Goal: Task Accomplishment & Management: Manage account settings

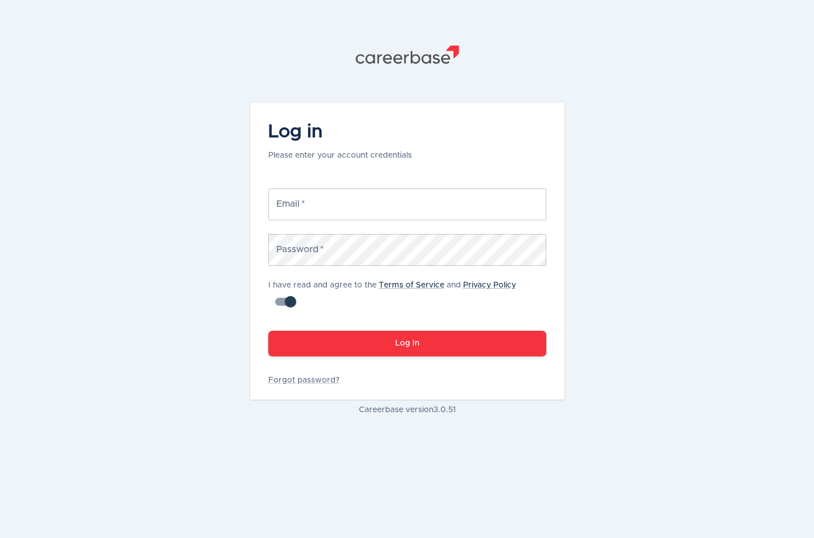
click at [387, 195] on input "Email   *" at bounding box center [407, 204] width 278 height 32
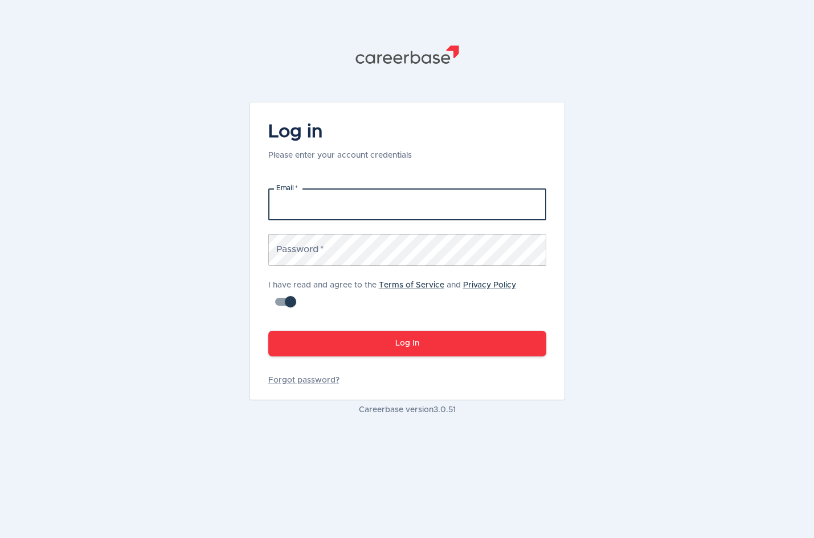
type input "[PERSON_NAME][EMAIL_ADDRESS][PERSON_NAME][DOMAIN_NAME]"
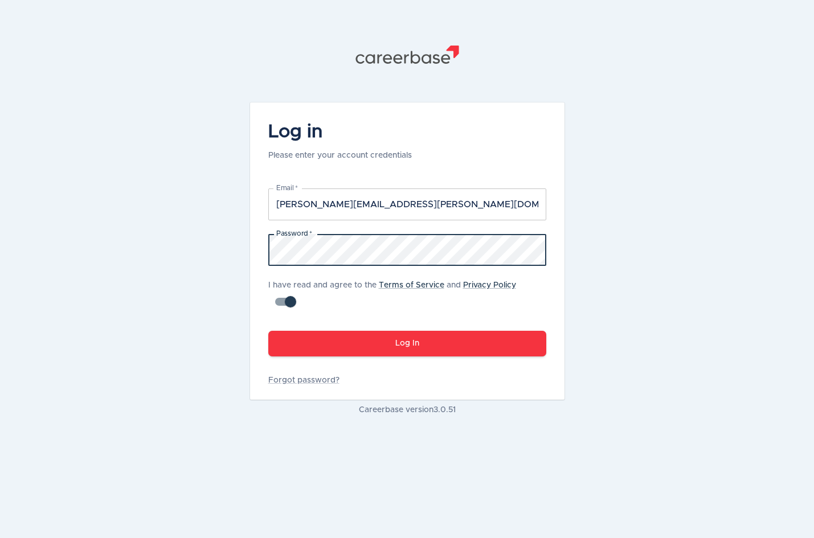
click at [479, 342] on button "Log In" at bounding box center [407, 344] width 278 height 26
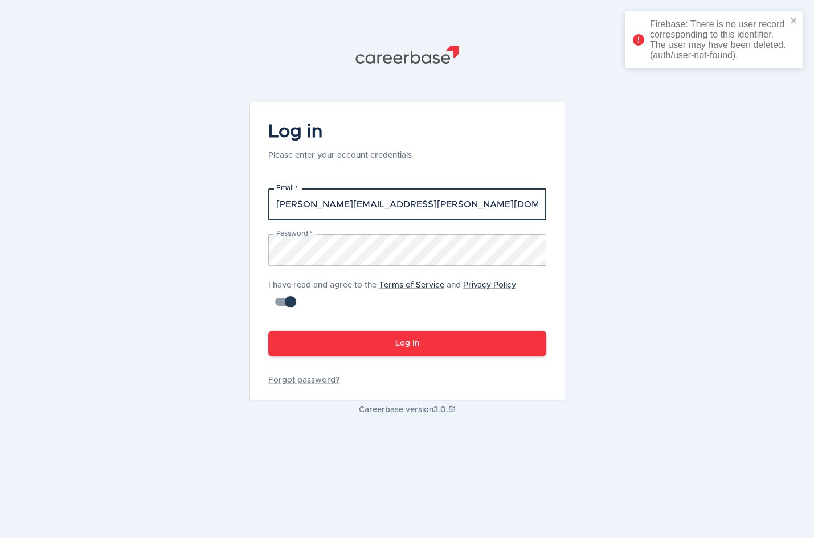
click at [450, 196] on input "[PERSON_NAME][EMAIL_ADDRESS][PERSON_NAME][DOMAIN_NAME]" at bounding box center [407, 204] width 278 height 32
click at [599, 264] on div ".st1{fill:#505150} Log in Please enter your account credentials Email   * [PERS…" at bounding box center [407, 269] width 814 height 538
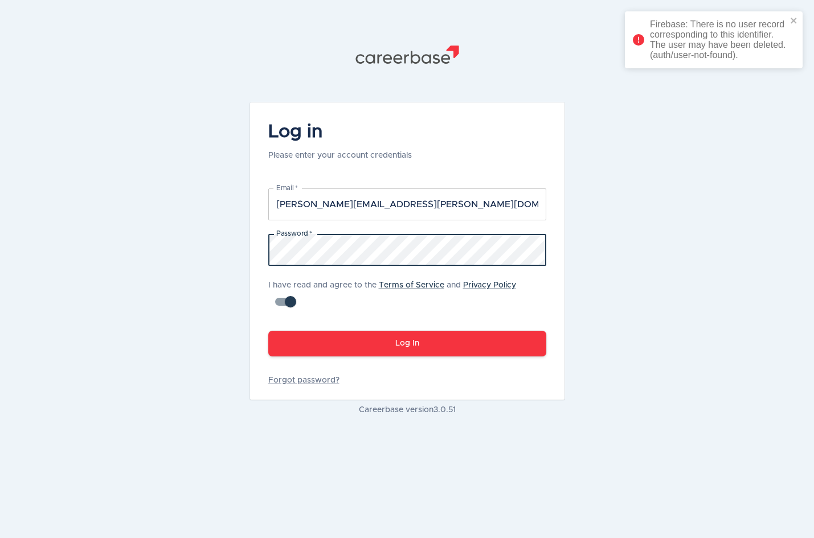
click at [525, 250] on keeper-lock "Open Keeper Popup" at bounding box center [531, 250] width 14 height 14
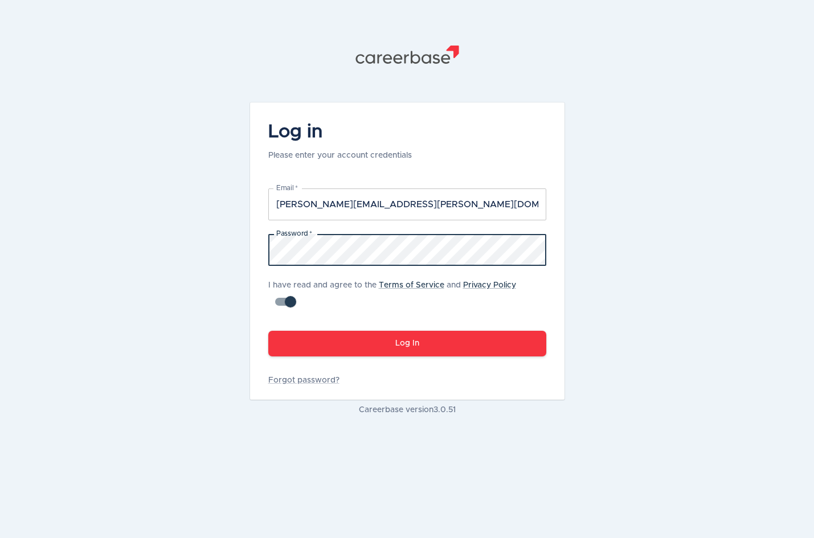
click at [118, 243] on div ".st1{fill:#505150} Log in Please enter your account credentials Email   * [PERS…" at bounding box center [407, 269] width 814 height 538
click at [286, 297] on input "checkbox" at bounding box center [290, 302] width 65 height 22
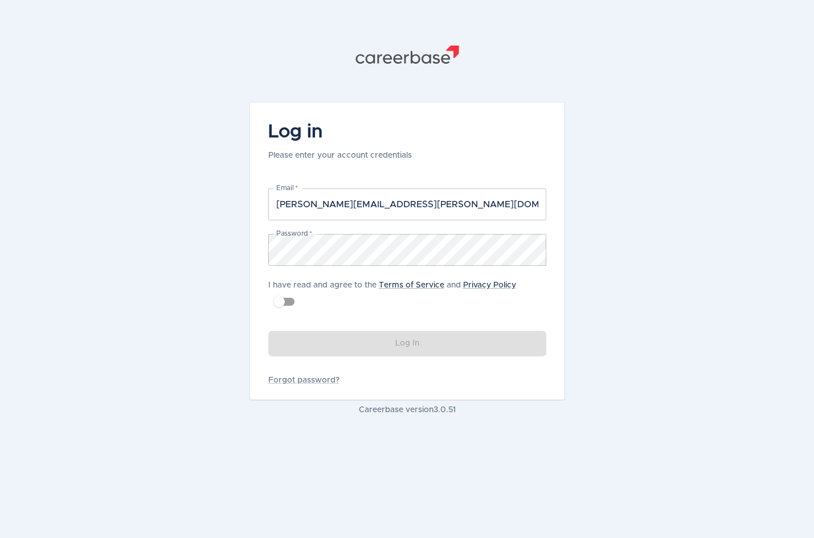
click at [290, 304] on input "checkbox" at bounding box center [279, 302] width 65 height 22
checkbox input "true"
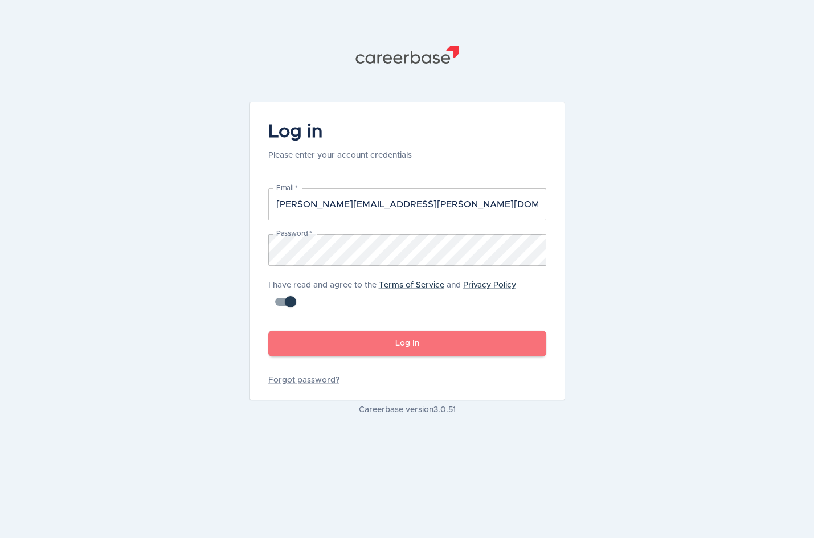
click at [332, 352] on button "Log In" at bounding box center [407, 344] width 278 height 26
